Goal: Transaction & Acquisition: Purchase product/service

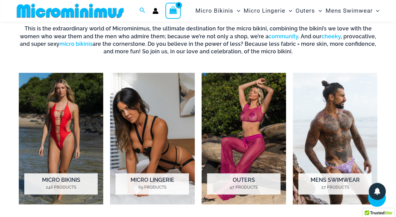
scroll to position [238, 0]
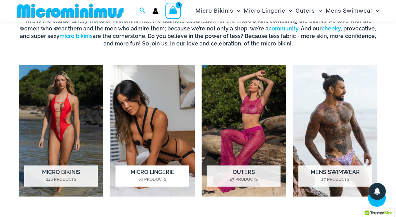
click at [154, 99] on img "Visit product category Micro Lingerie" at bounding box center [152, 131] width 84 height 132
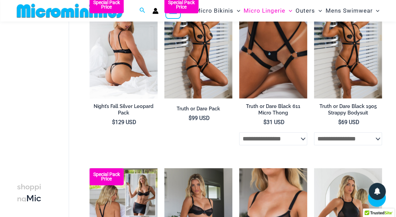
scroll to position [74, 0]
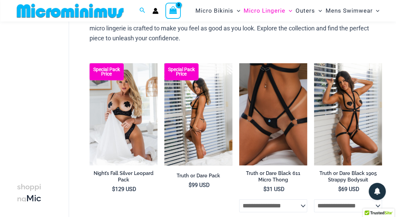
click at [211, 110] on img at bounding box center [199, 114] width 68 height 102
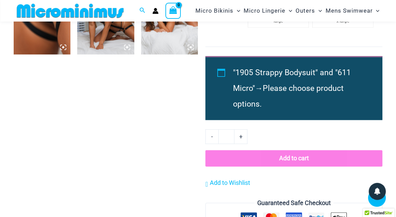
scroll to position [553, 0]
